Goal: Task Accomplishment & Management: Manage account settings

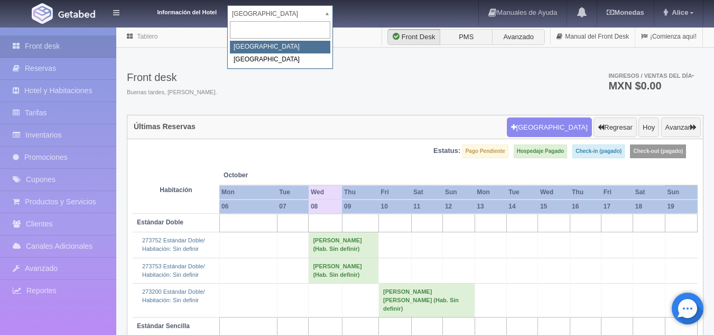
click at [313, 26] on body "Información del Hotel [GEOGRAPHIC_DATA] Campeche [GEOGRAPHIC_DATA] Campeche [GE…" at bounding box center [357, 316] width 714 height 581
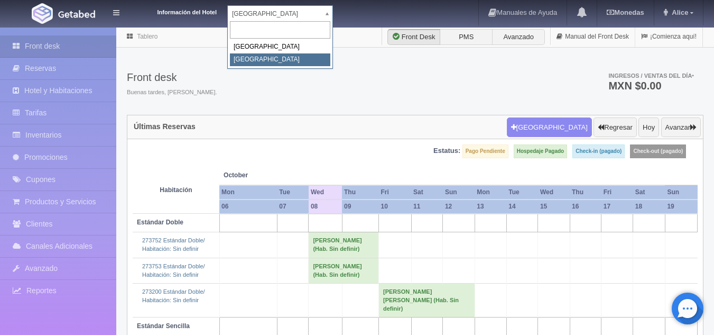
select select "375"
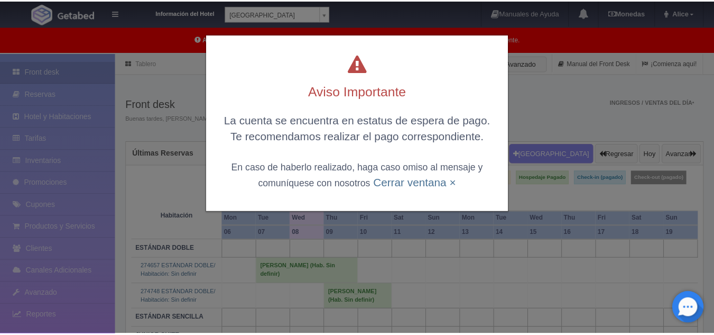
scroll to position [26, 0]
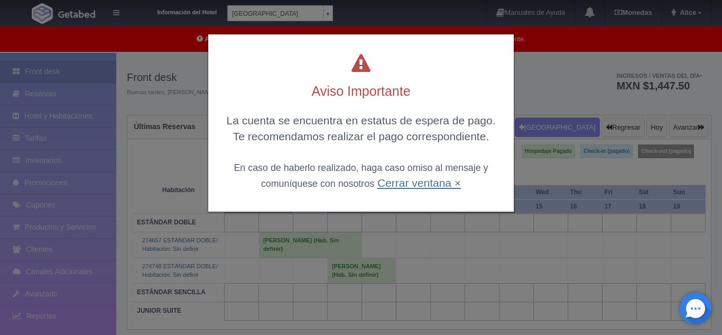
click at [437, 185] on link "Cerrar ventana ×" at bounding box center [420, 183] width 84 height 12
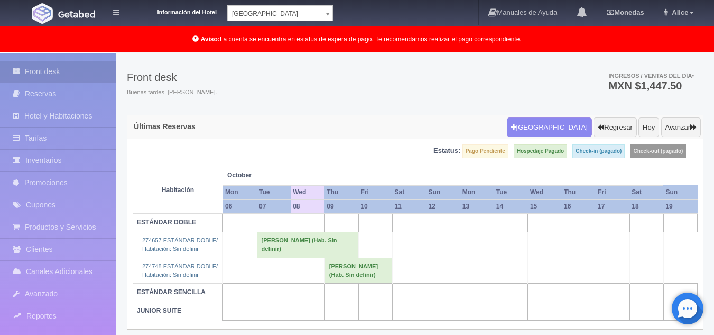
scroll to position [54, 0]
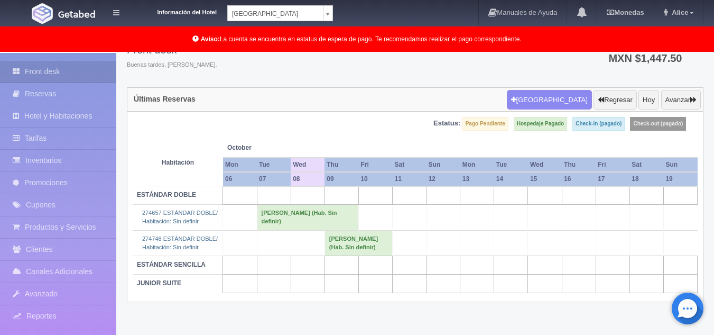
click at [350, 246] on td "ARMANDO VEGA DELGADO (Hab. Sin definir)" at bounding box center [359, 242] width 68 height 25
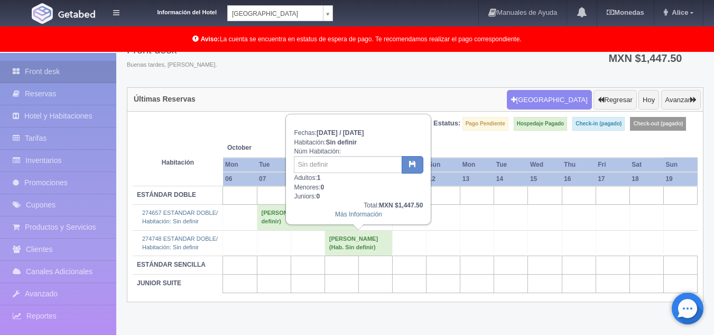
click at [352, 218] on div "Más Información" at bounding box center [358, 214] width 129 height 9
click at [352, 216] on link "Más Información" at bounding box center [358, 213] width 47 height 7
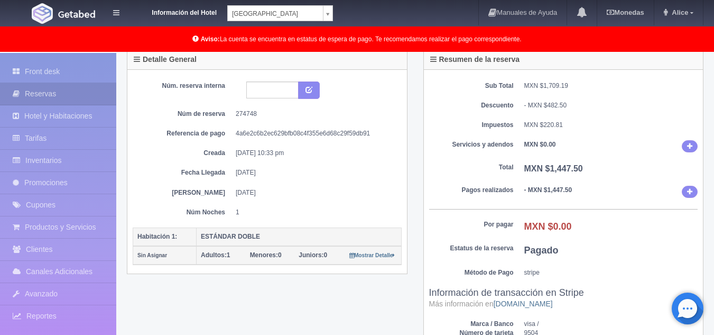
scroll to position [53, 0]
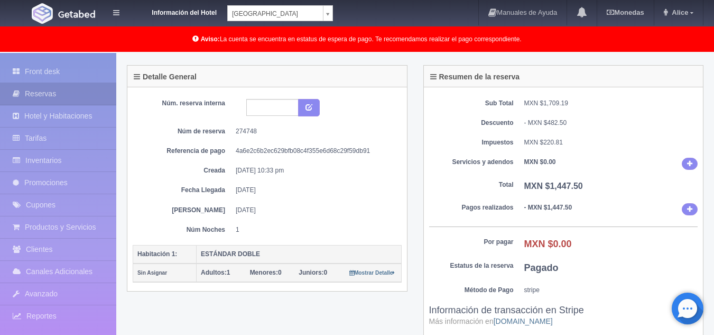
click at [579, 122] on div "- MXN $482.50" at bounding box center [612, 122] width 174 height 9
click at [582, 188] on dd "MXN $1,447.50" at bounding box center [612, 186] width 174 height 12
drag, startPoint x: 582, startPoint y: 188, endPoint x: 552, endPoint y: 186, distance: 30.2
click at [552, 186] on b "MXN $1,447.50" at bounding box center [554, 185] width 59 height 9
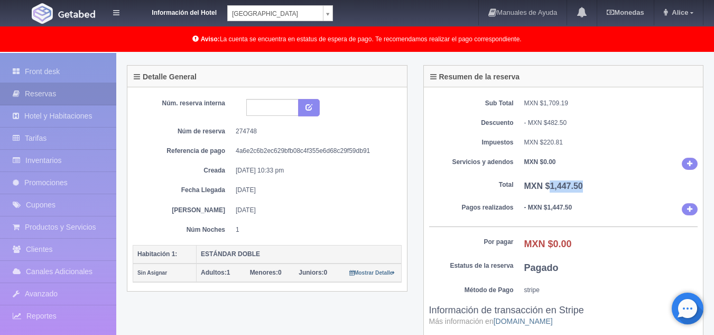
copy b "1,447.50"
click at [659, 109] on div "Sub Total MXN $1,709.19 Descuento - MXN $482.50 Impuestos MXN $220.81 Servicios…" at bounding box center [564, 233] width 280 height 293
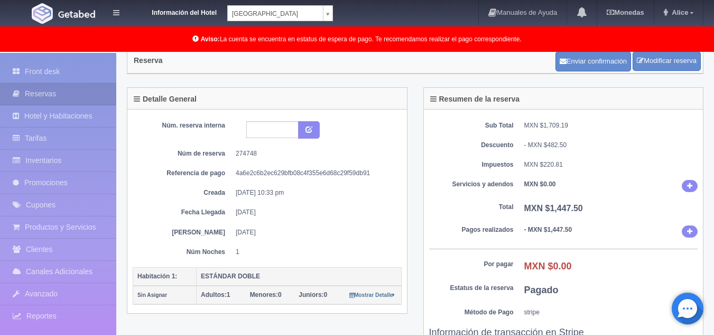
scroll to position [0, 0]
